Goal: Information Seeking & Learning: Learn about a topic

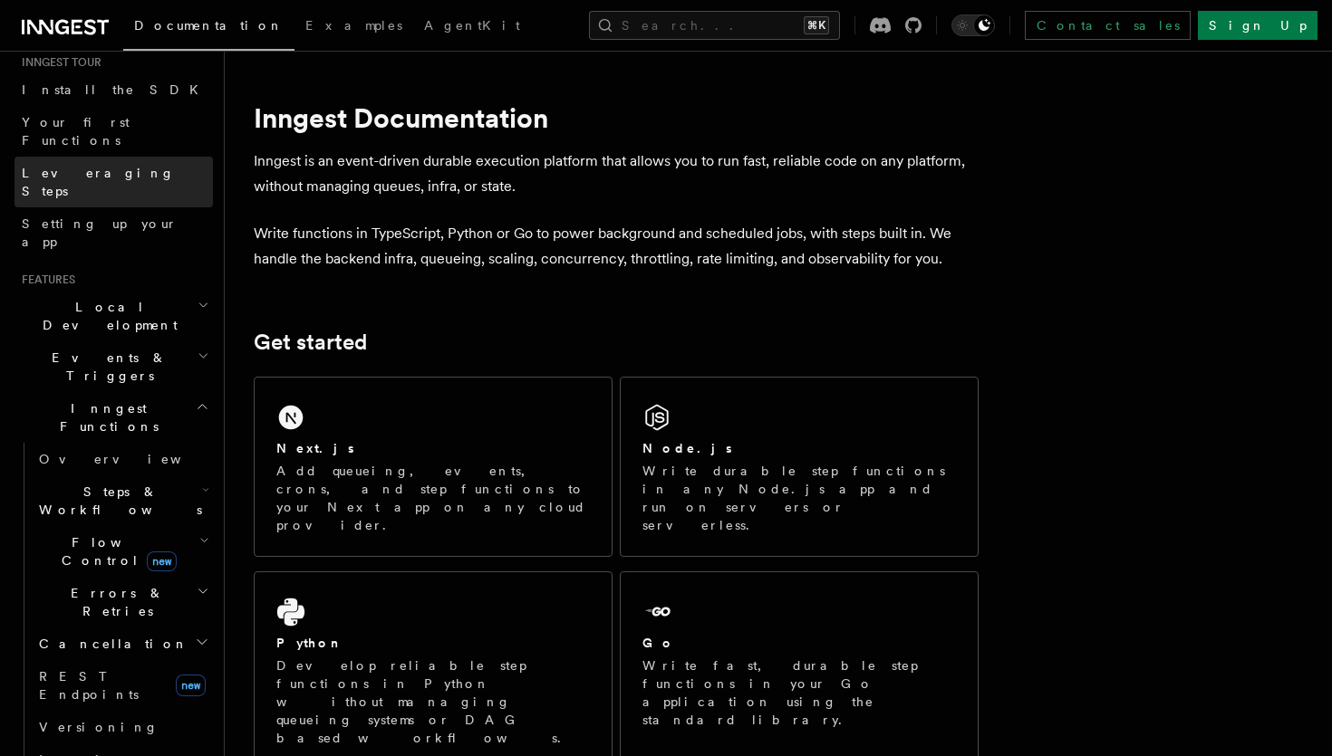
scroll to position [186, 0]
click at [187, 394] on h2 "Inngest Functions" at bounding box center [113, 419] width 198 height 51
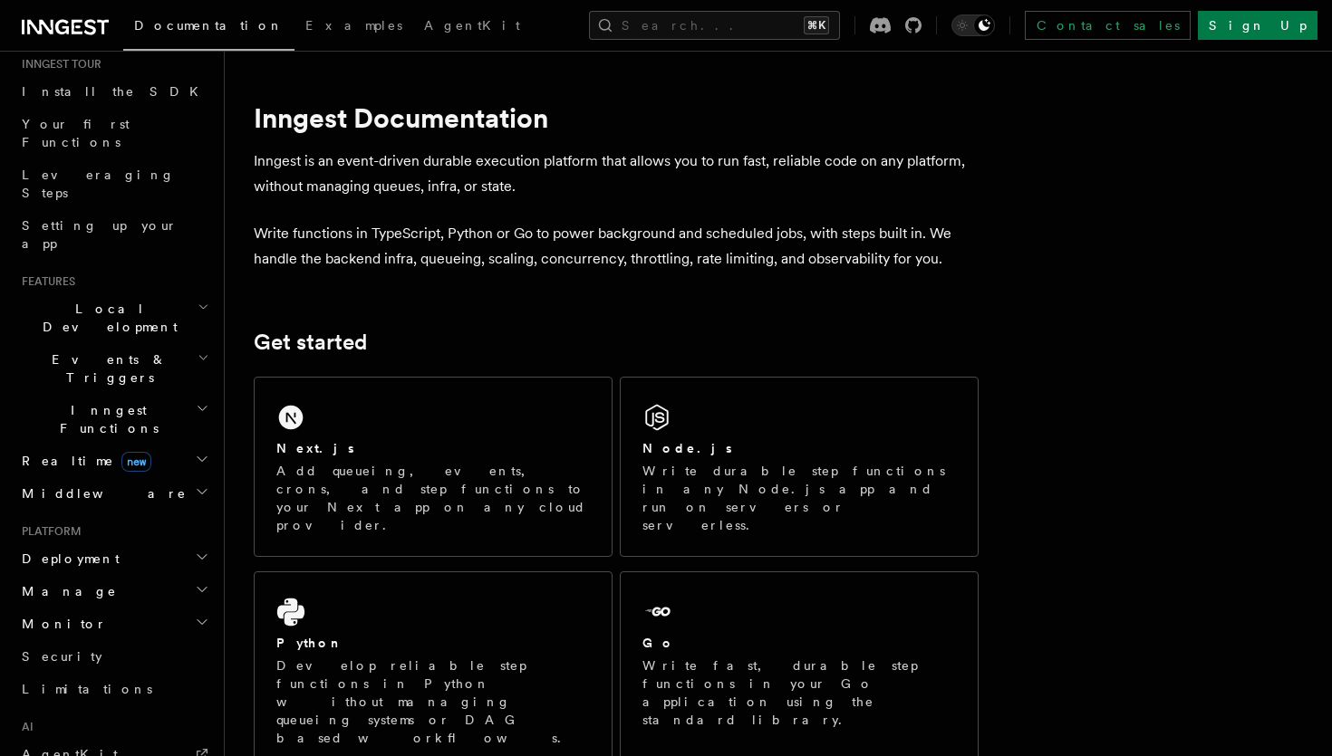
click at [187, 394] on h2 "Inngest Functions" at bounding box center [113, 419] width 198 height 51
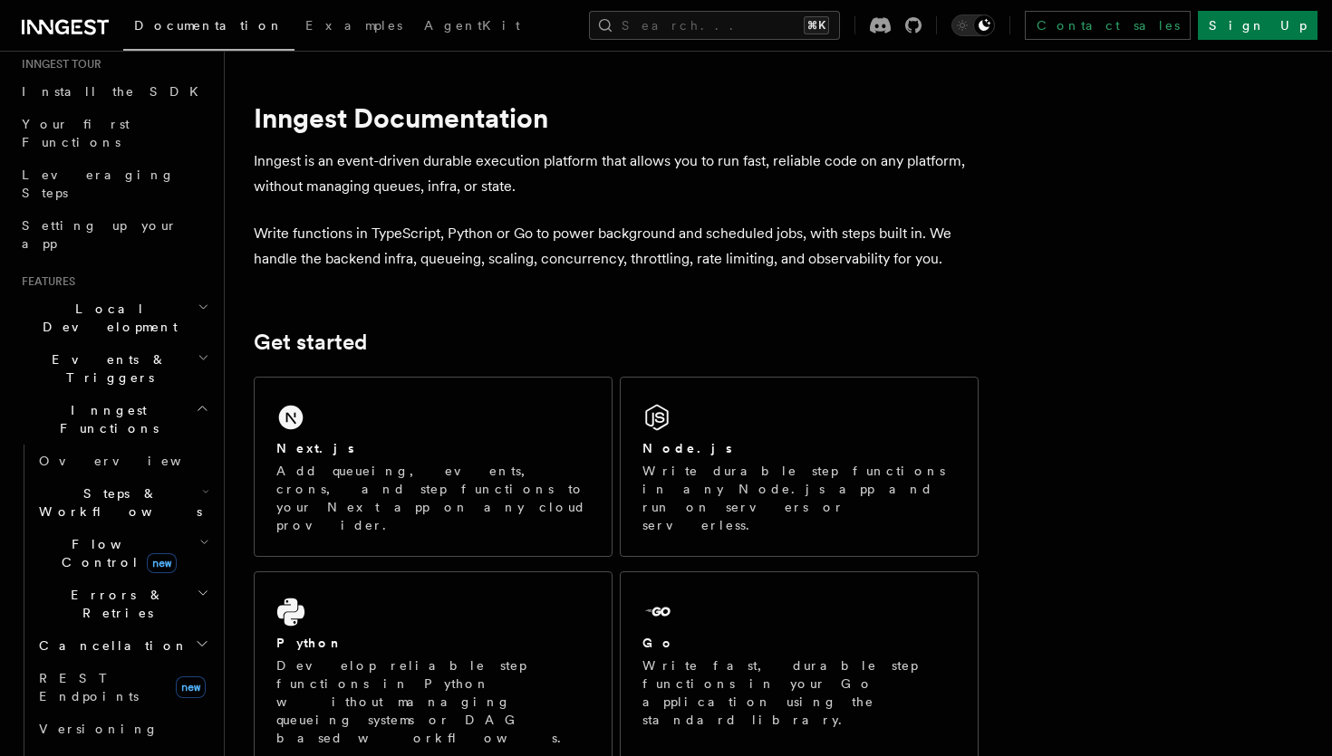
click at [91, 485] on span "Steps & Workflows" at bounding box center [117, 503] width 170 height 36
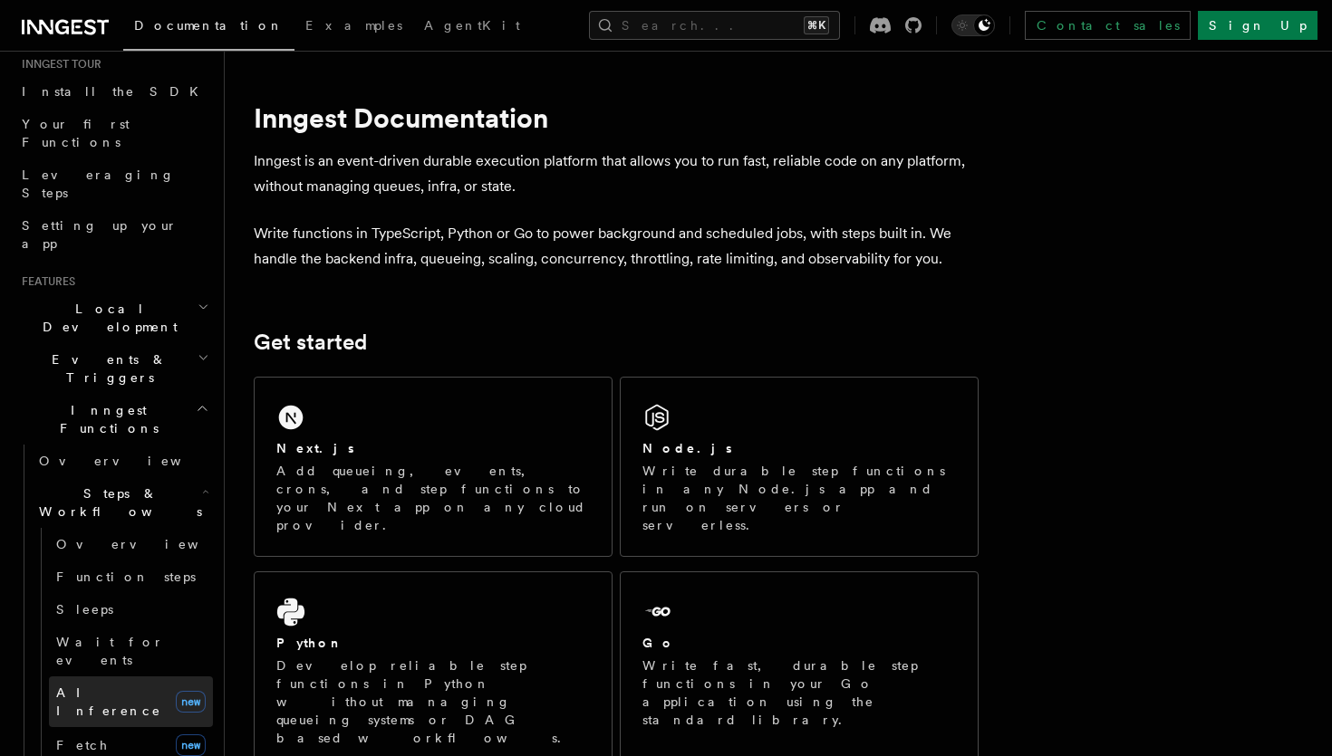
click at [86, 686] on span "AI Inference" at bounding box center [108, 702] width 105 height 33
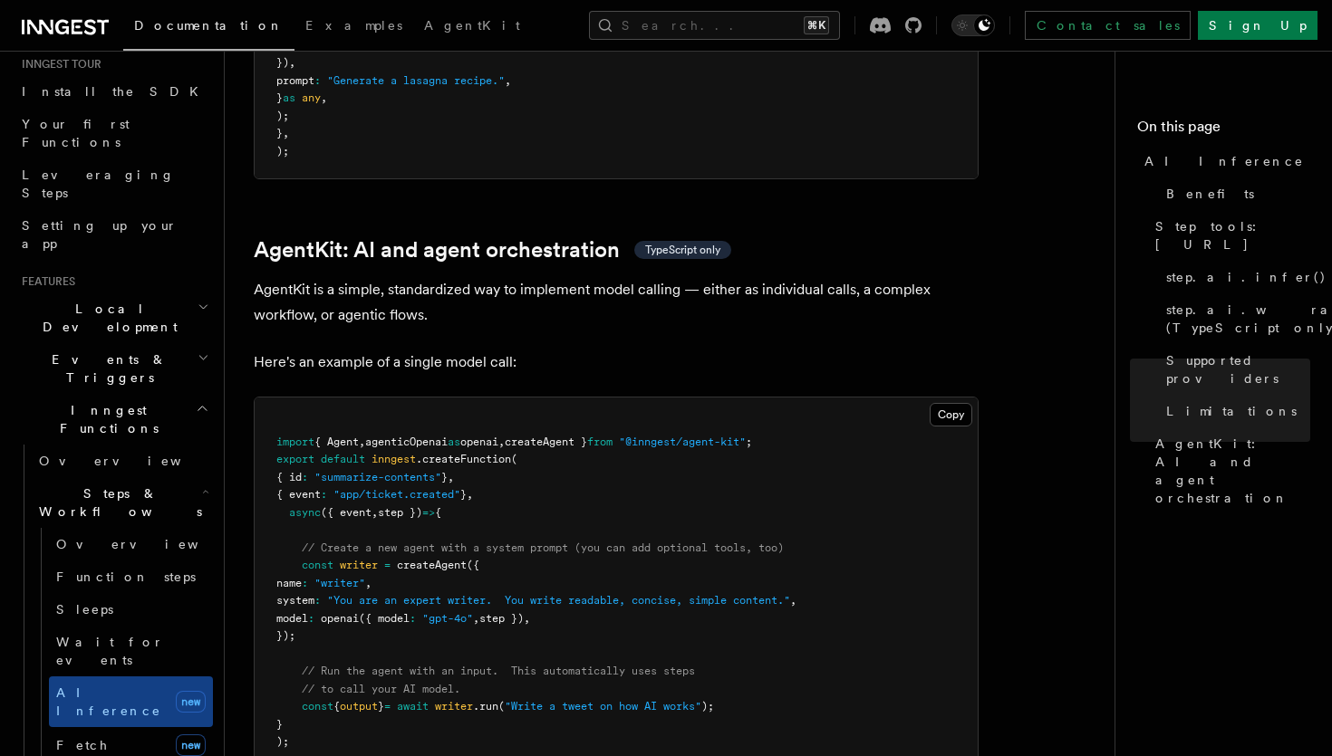
scroll to position [5179, 0]
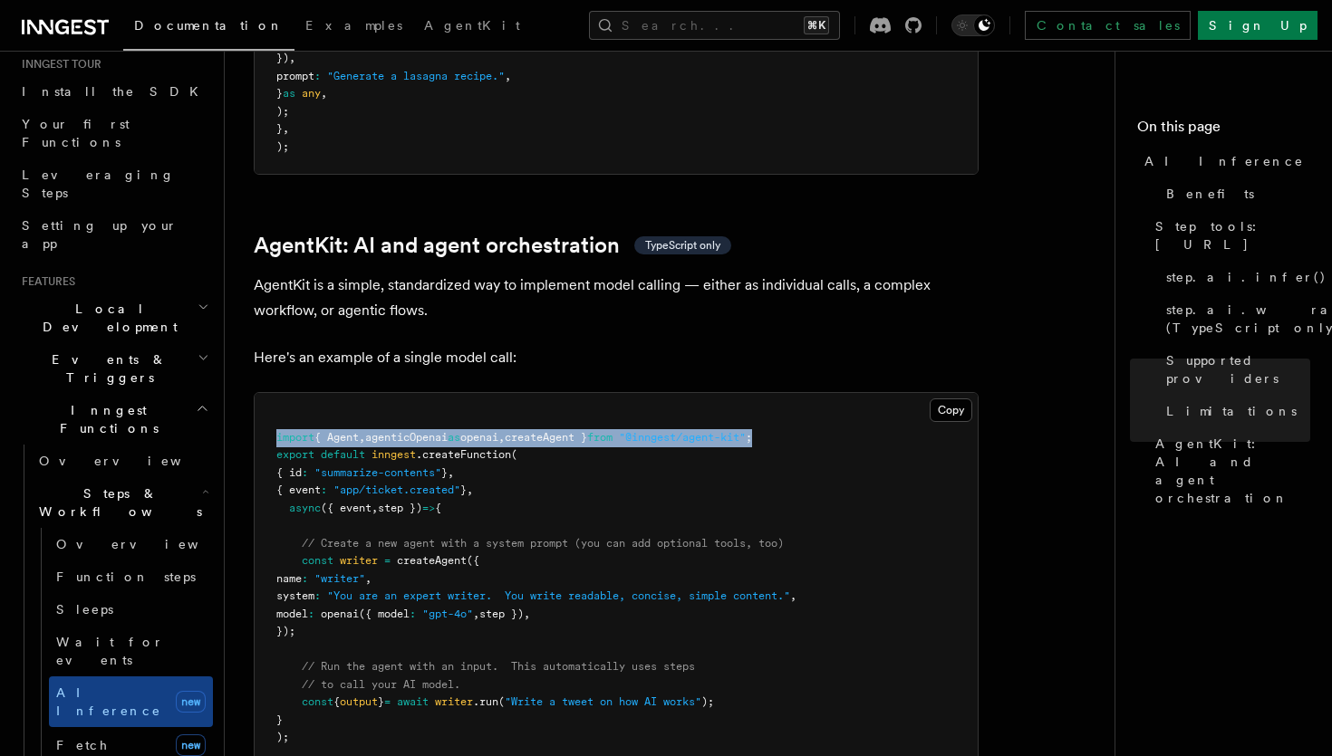
drag, startPoint x: 813, startPoint y: 361, endPoint x: 272, endPoint y: 367, distance: 540.8
click at [272, 393] on pre "import { Agent , agenticOpenai as openai , createAgent } from "@inngest/agent-k…" at bounding box center [616, 588] width 723 height 390
copy span "import { Agent , agenticOpenai as openai , createAgent } from "@inngest/agent-k…"
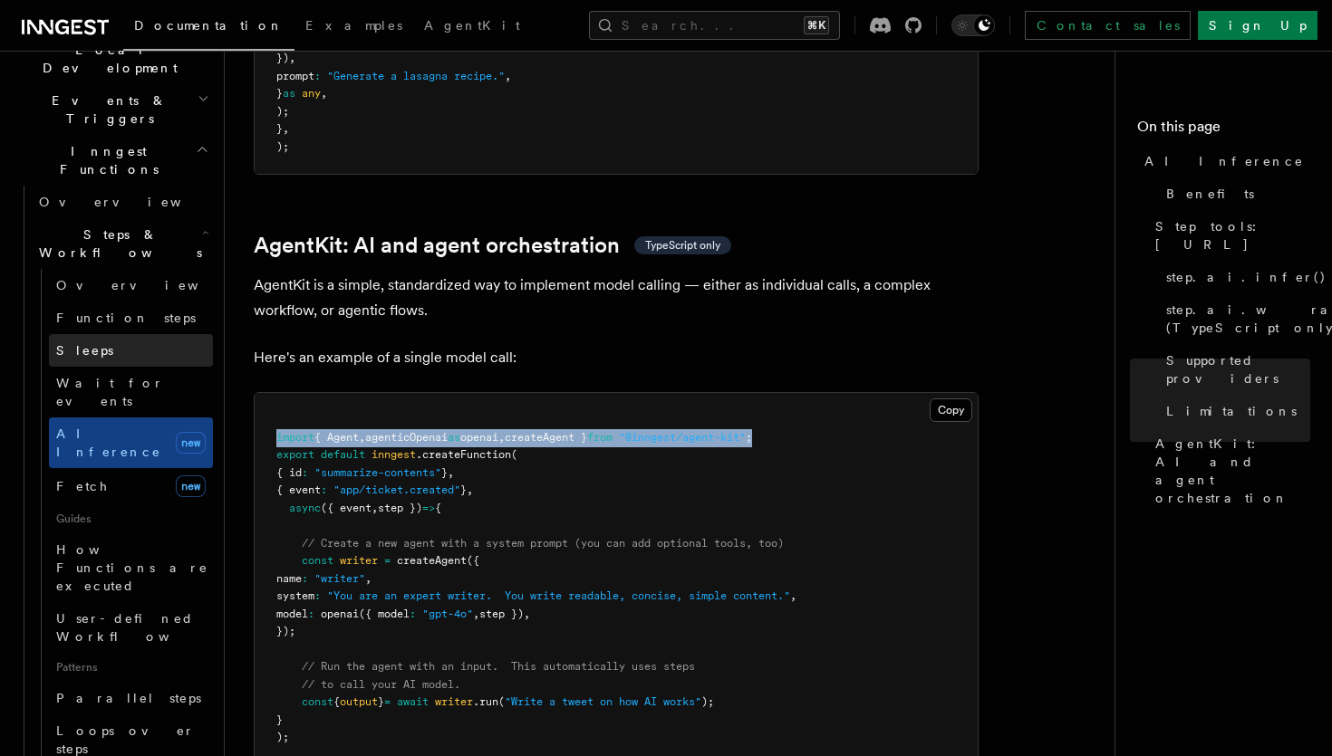
scroll to position [413, 0]
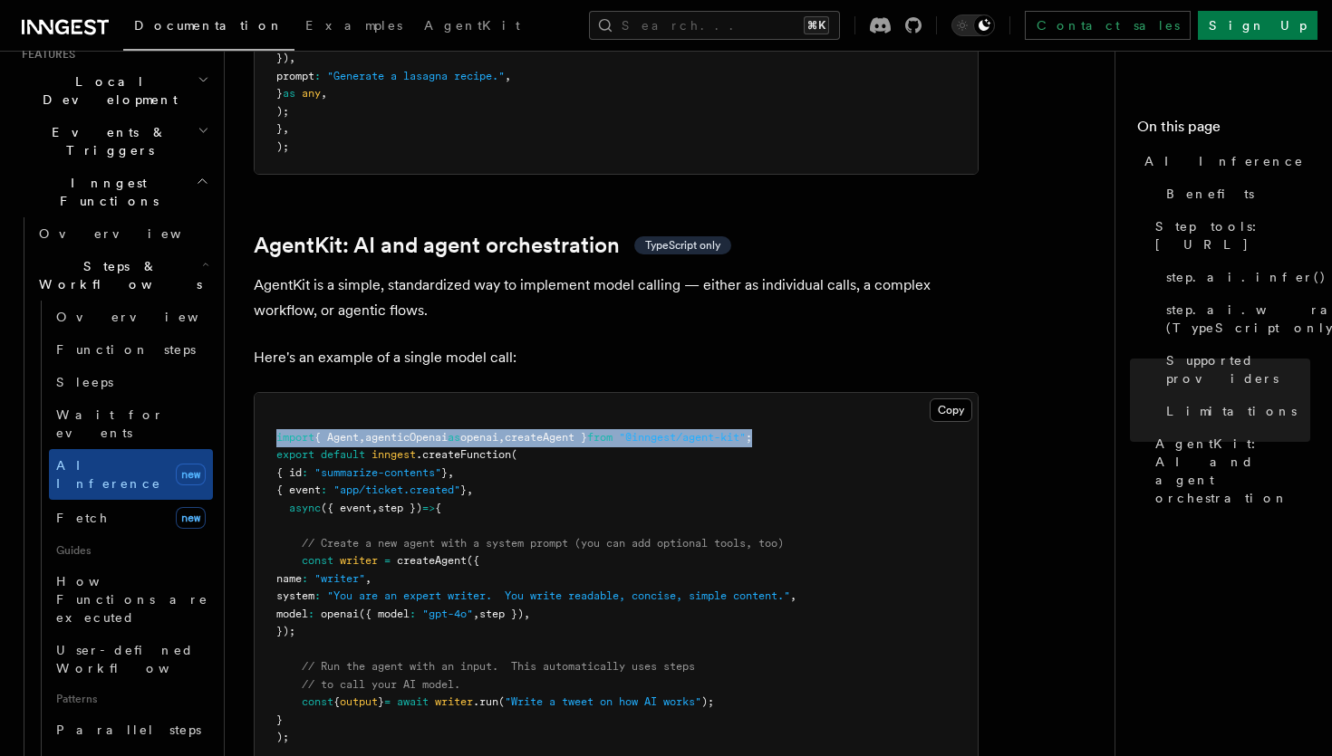
drag, startPoint x: 332, startPoint y: 554, endPoint x: 297, endPoint y: 489, distance: 73.7
click at [297, 489] on pre "import { Agent , agenticOpenai as openai , createAgent } from "@inngest/agent-k…" at bounding box center [616, 588] width 723 height 390
copy code "const writer = createAgent ({ name : "writer" , system : "You are an expert wri…"
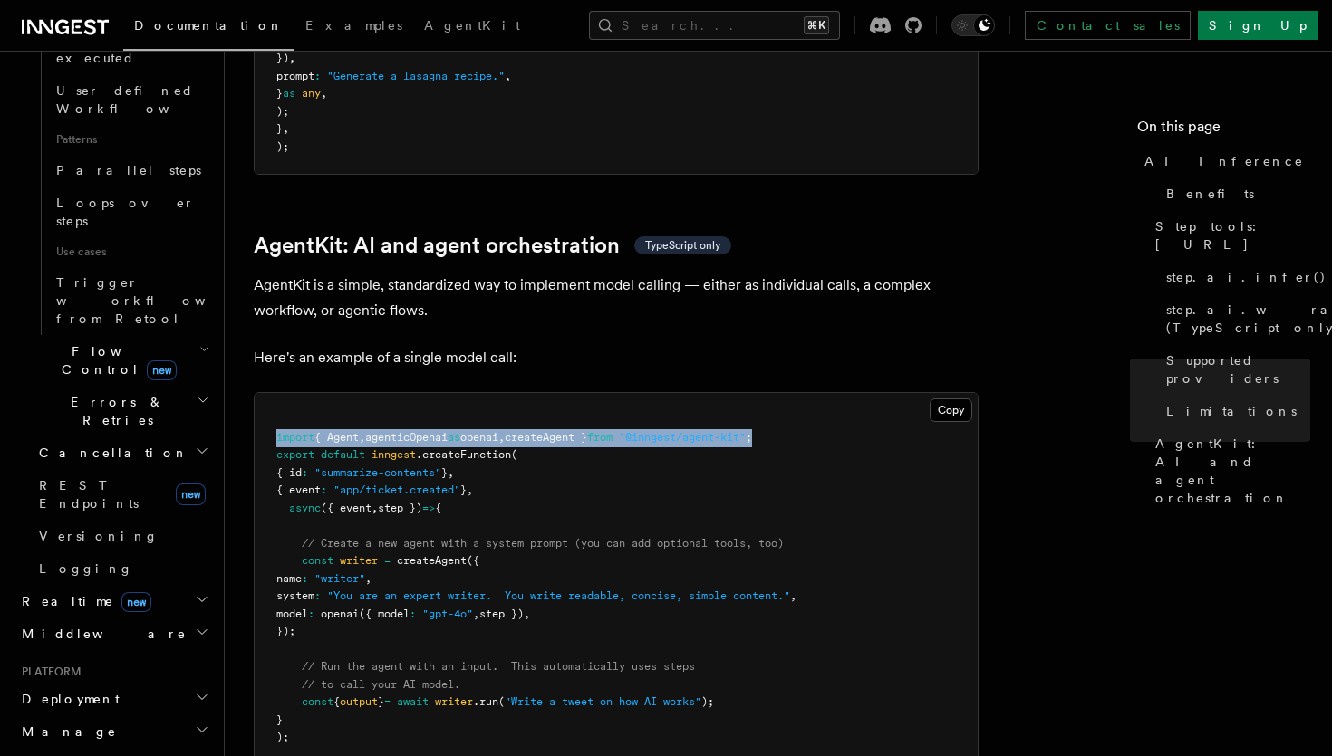
scroll to position [1031, 0]
